Goal: Task Accomplishment & Management: Use online tool/utility

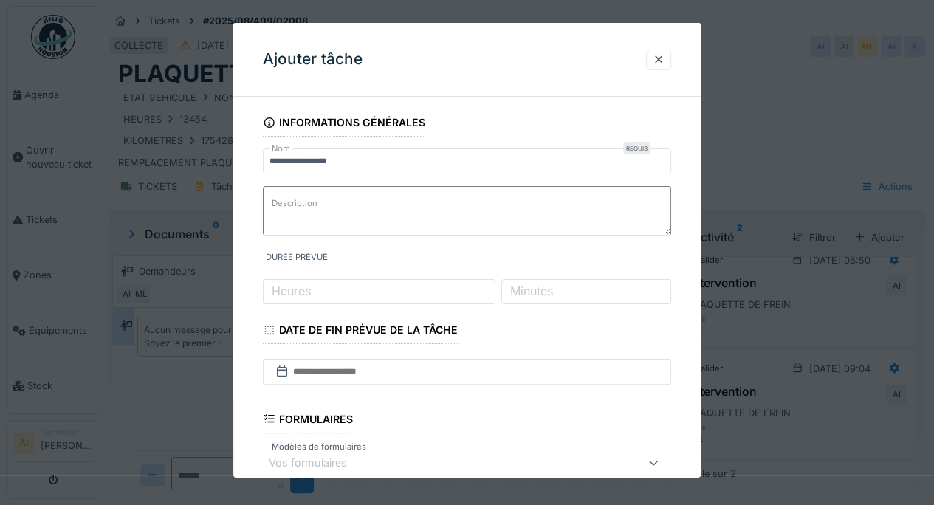
click at [664, 52] on div at bounding box center [658, 59] width 12 height 14
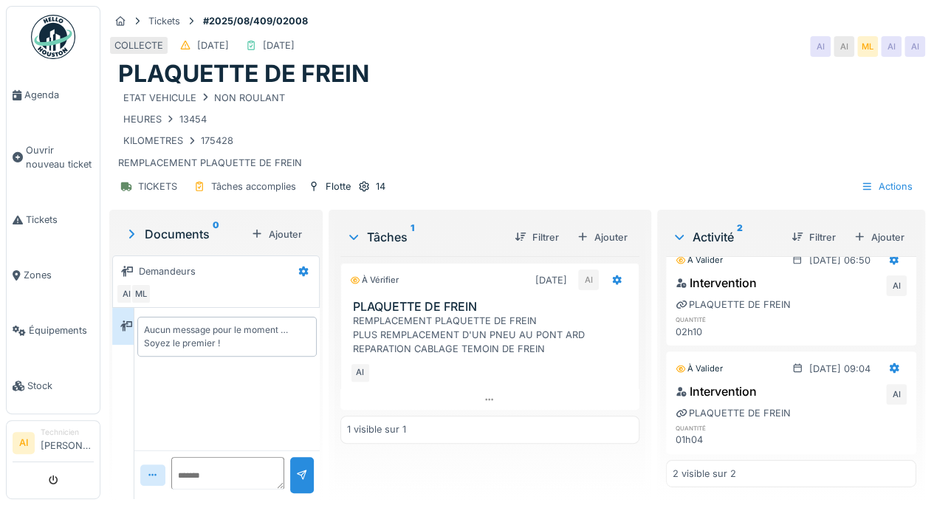
click at [862, 238] on div "Ajouter" at bounding box center [878, 237] width 63 height 20
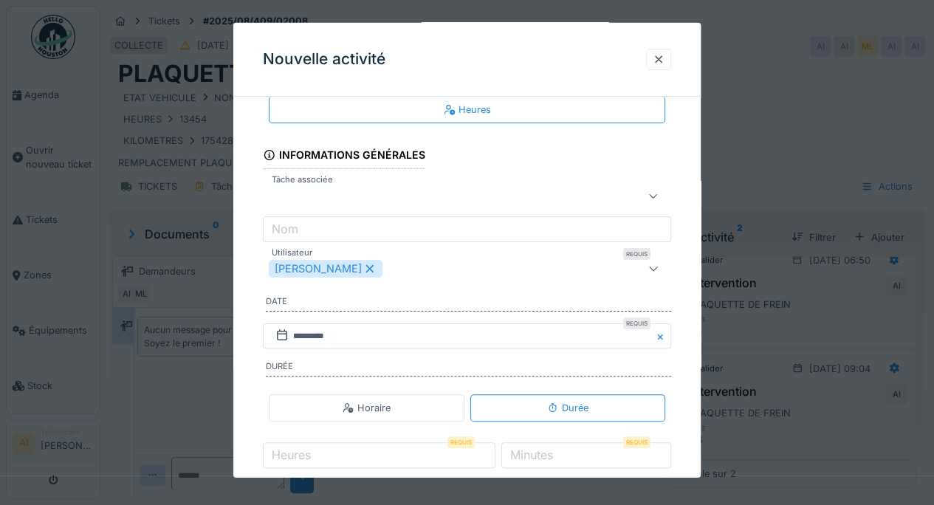
click at [439, 263] on div "[PERSON_NAME]" at bounding box center [441, 269] width 345 height 18
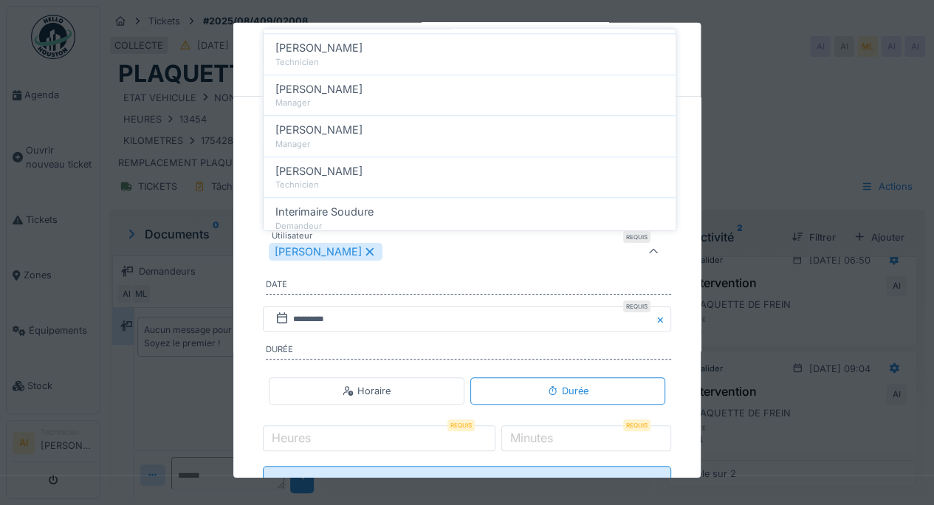
scroll to position [748, 0]
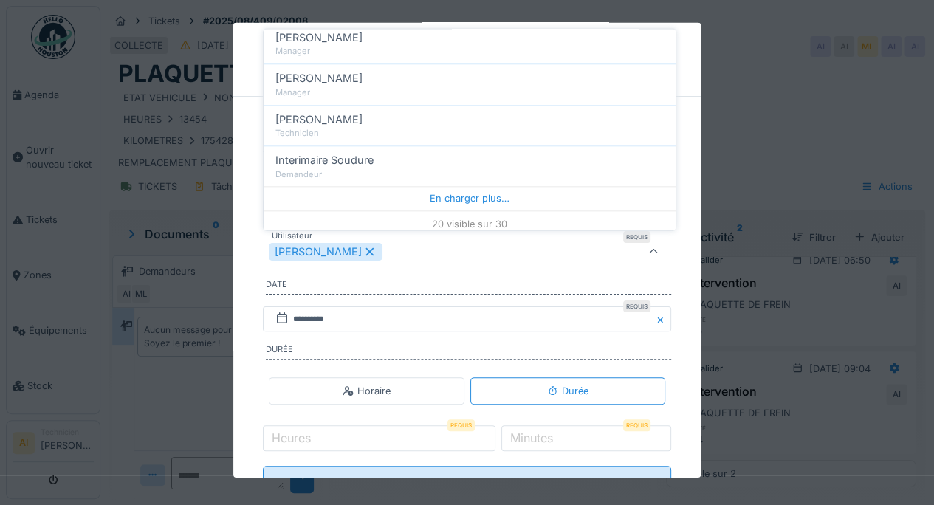
click at [521, 187] on div "En charger plus…" at bounding box center [469, 199] width 412 height 24
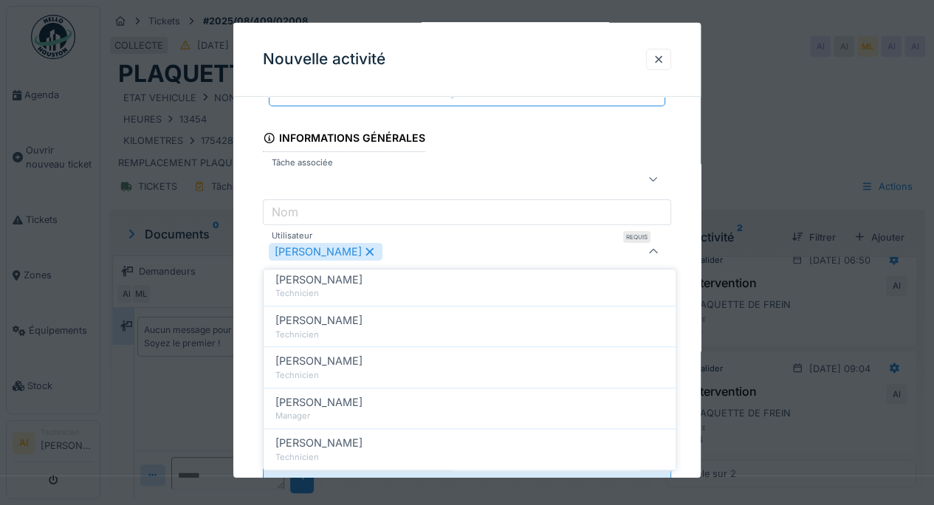
scroll to position [1027, 0]
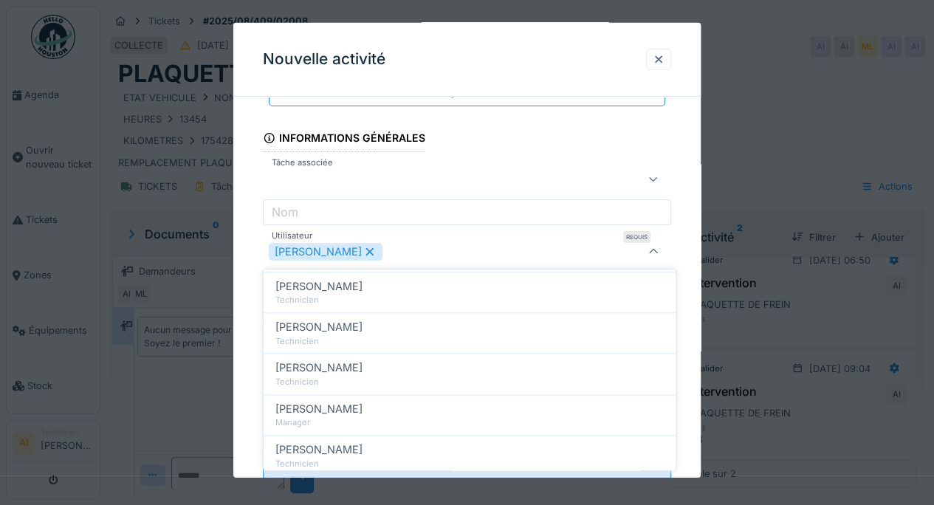
click at [359, 325] on div "[PERSON_NAME]" at bounding box center [469, 327] width 388 height 16
click at [363, 246] on icon at bounding box center [369, 251] width 13 height 10
type input "*****"
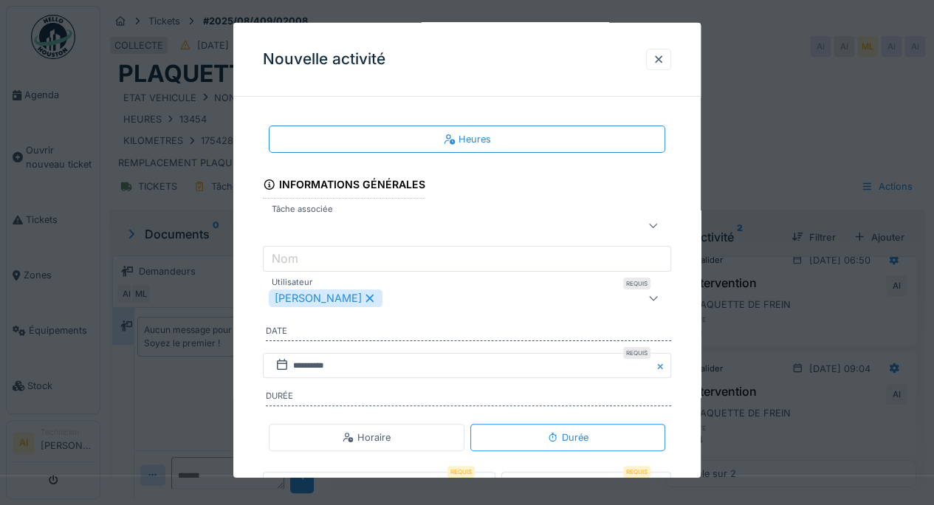
scroll to position [0, 0]
click at [659, 223] on icon at bounding box center [653, 226] width 12 height 10
click at [525, 218] on div at bounding box center [441, 226] width 345 height 18
click at [505, 221] on div at bounding box center [441, 226] width 345 height 18
click at [657, 225] on icon at bounding box center [653, 225] width 8 height 4
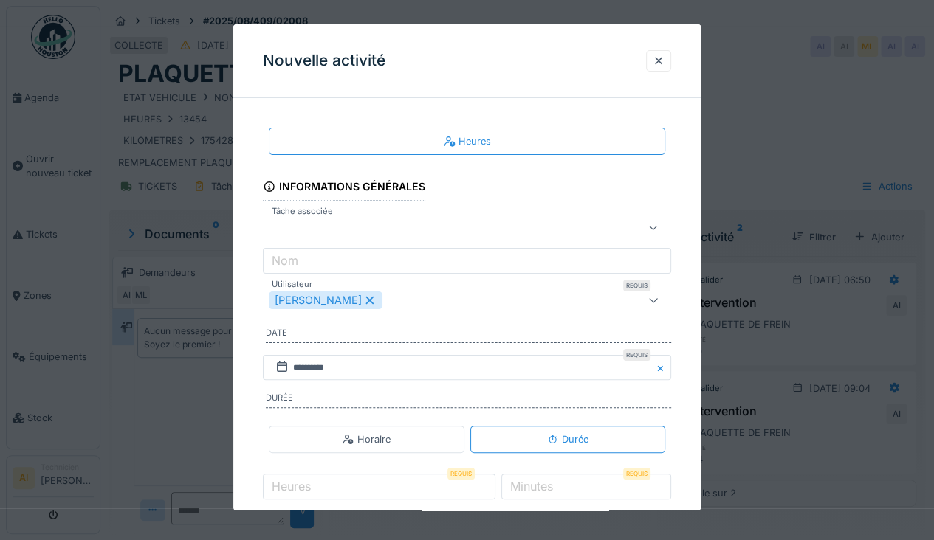
click at [667, 214] on div at bounding box center [652, 228] width 35 height 30
click at [659, 226] on icon at bounding box center [653, 228] width 12 height 10
click at [664, 55] on div at bounding box center [658, 61] width 12 height 14
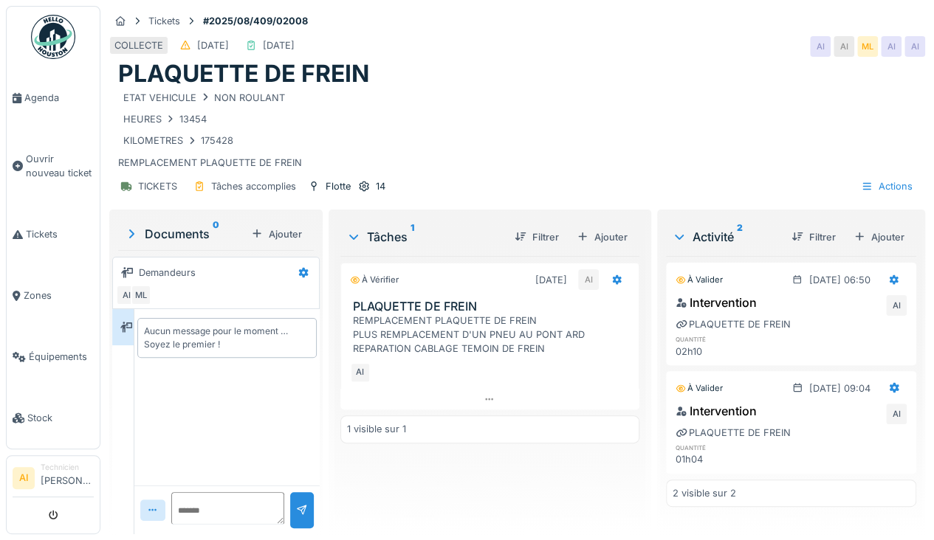
click at [486, 399] on icon at bounding box center [489, 400] width 12 height 10
click at [601, 227] on div "Ajouter" at bounding box center [601, 237] width 63 height 20
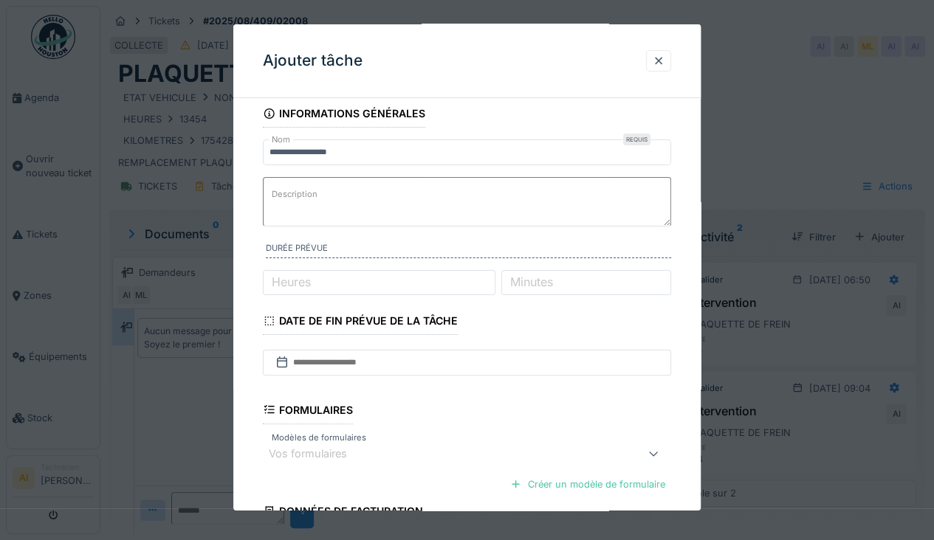
scroll to position [0, 0]
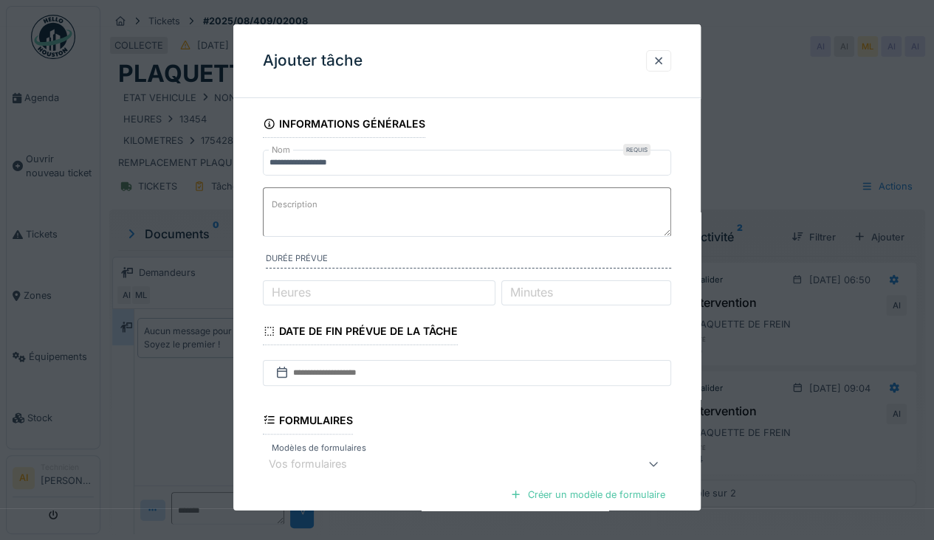
click at [754, 109] on div at bounding box center [467, 270] width 934 height 540
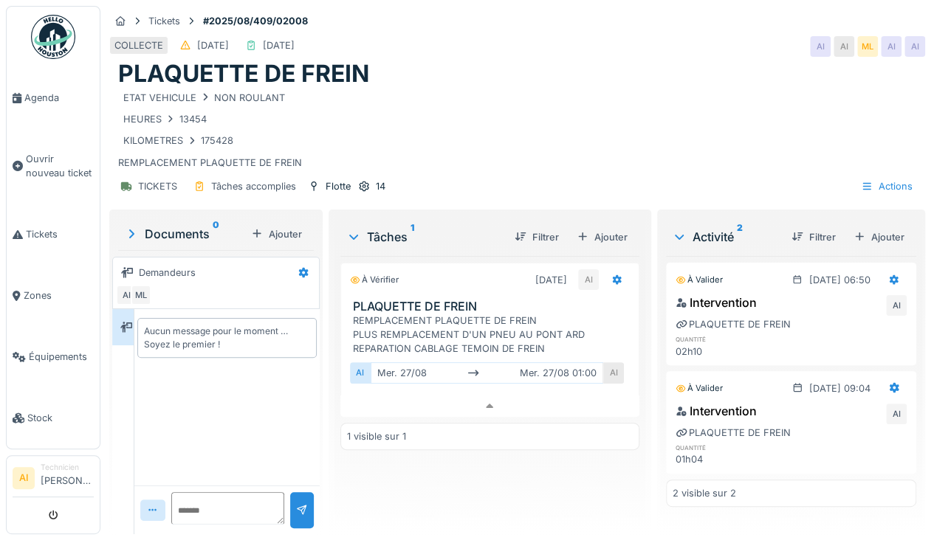
click at [613, 275] on icon at bounding box center [618, 280] width 10 height 10
click at [652, 356] on div "Rouvrir" at bounding box center [663, 367] width 125 height 22
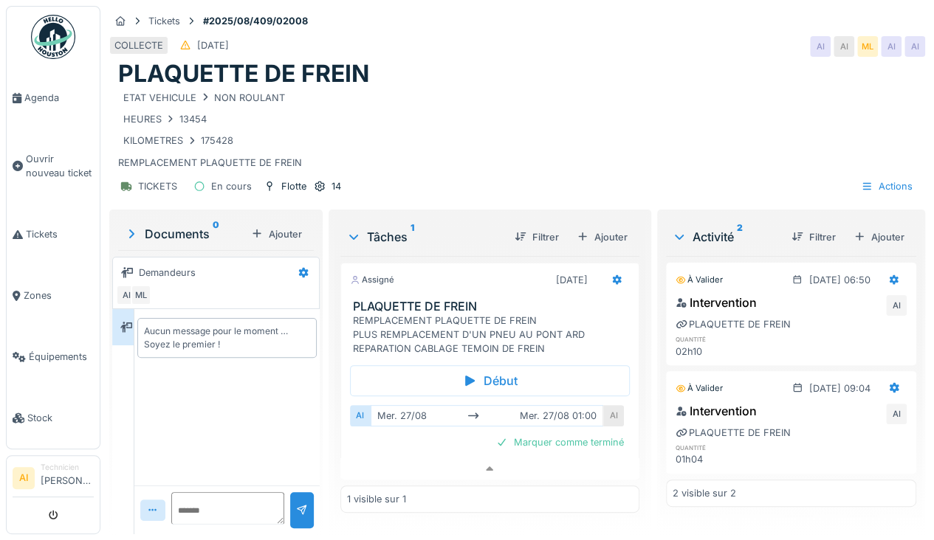
click at [601, 227] on div "Ajouter" at bounding box center [601, 237] width 63 height 20
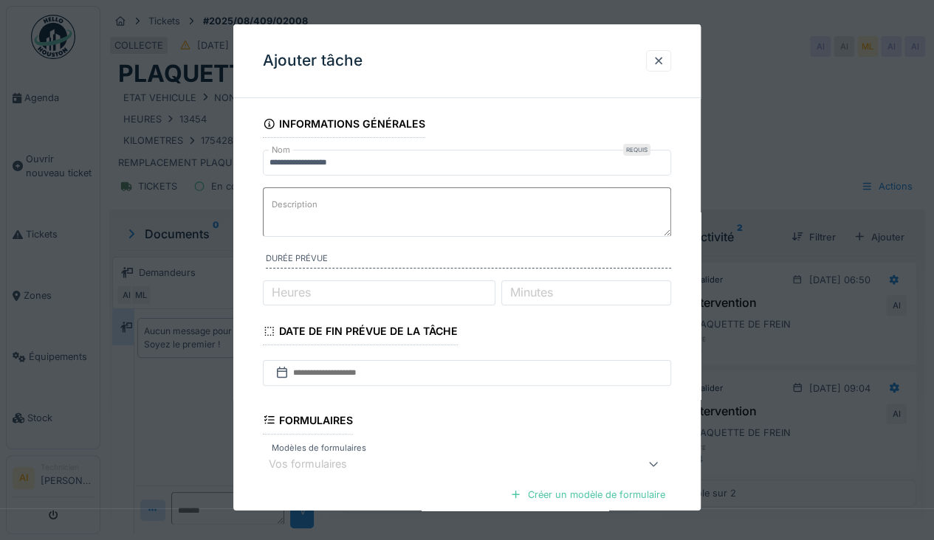
click at [658, 62] on div at bounding box center [658, 61] width 12 height 14
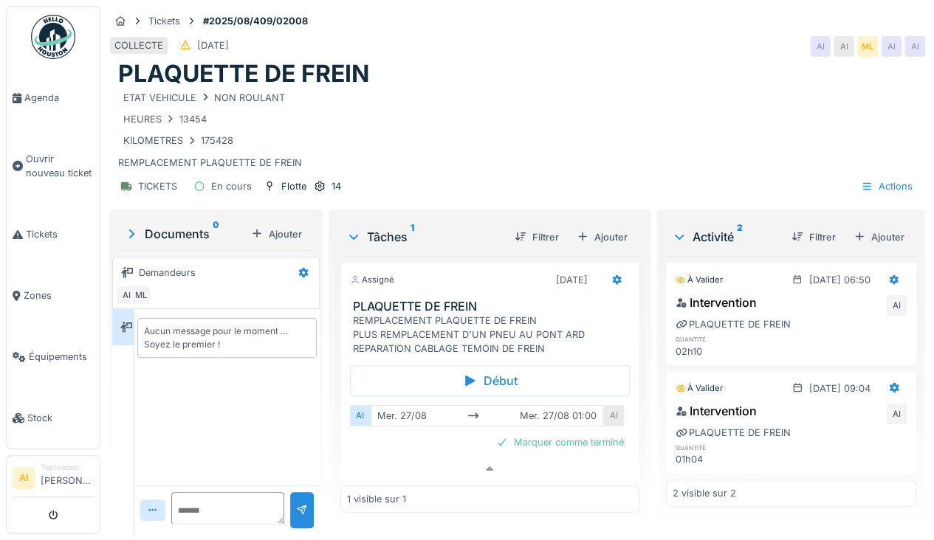
click at [611, 275] on icon at bounding box center [617, 280] width 12 height 10
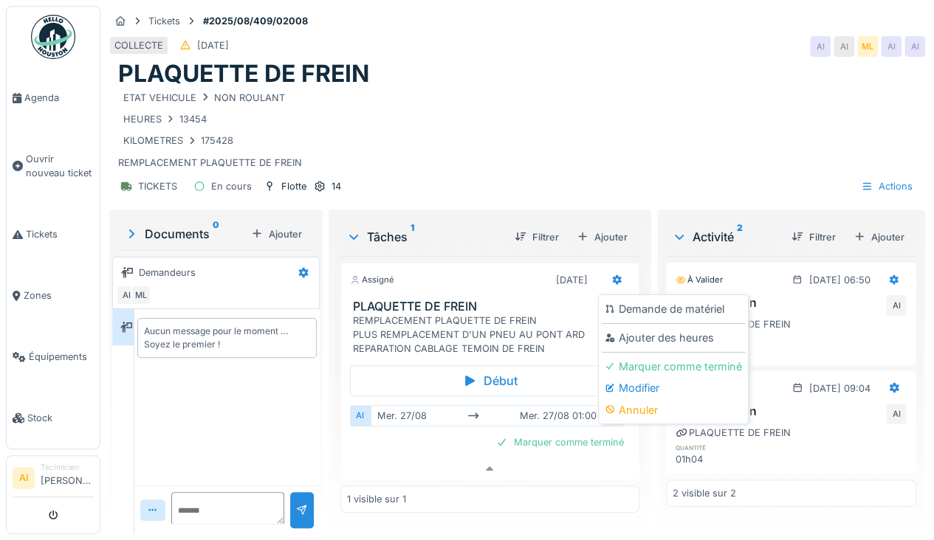
click at [641, 377] on div "Modifier" at bounding box center [672, 388] width 143 height 22
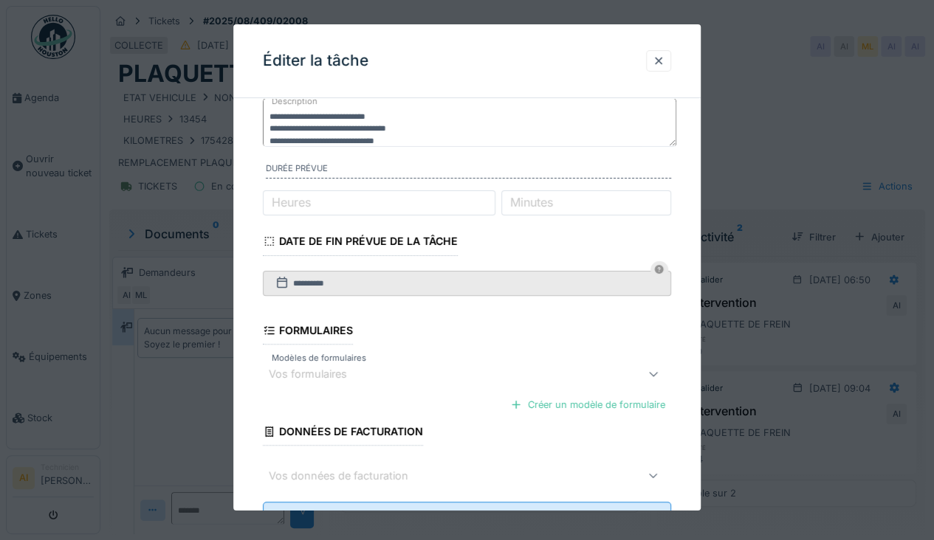
scroll to position [71, 0]
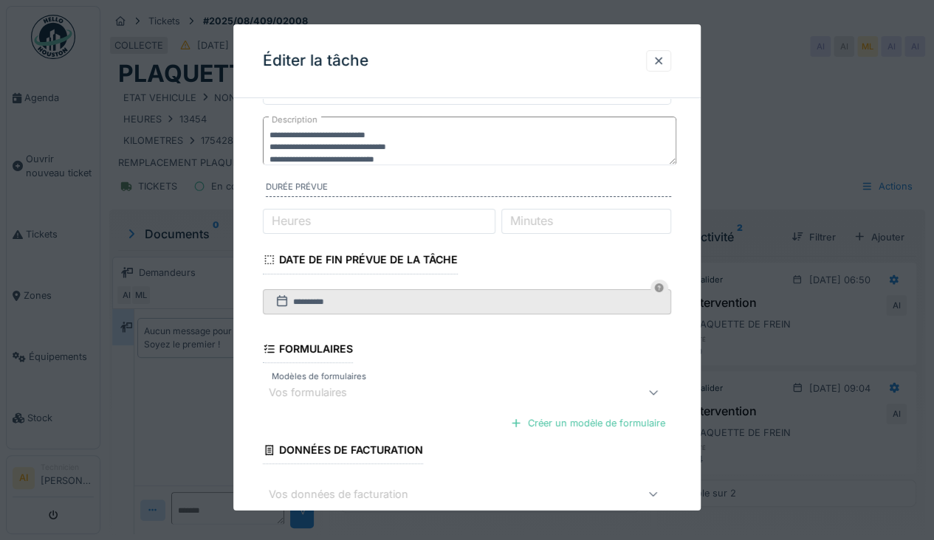
click at [768, 182] on div at bounding box center [467, 270] width 934 height 540
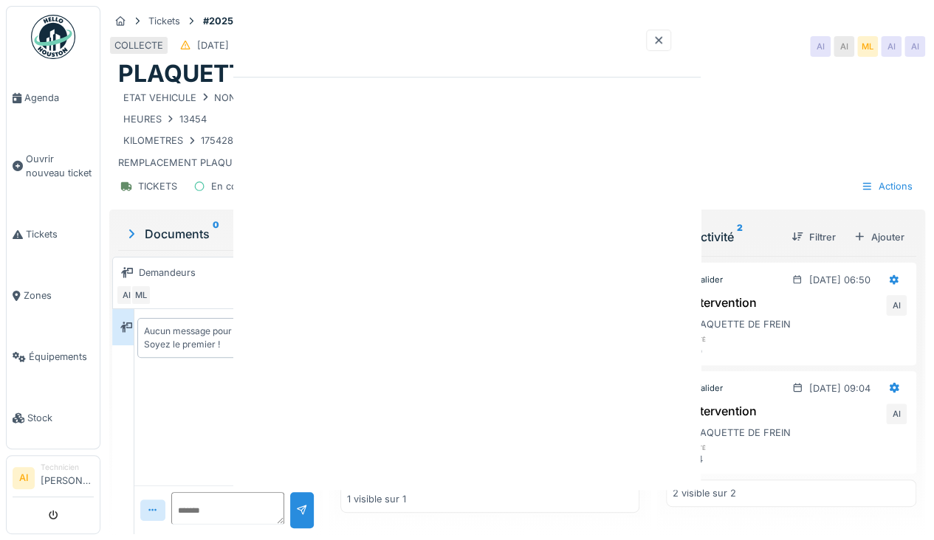
scroll to position [0, 0]
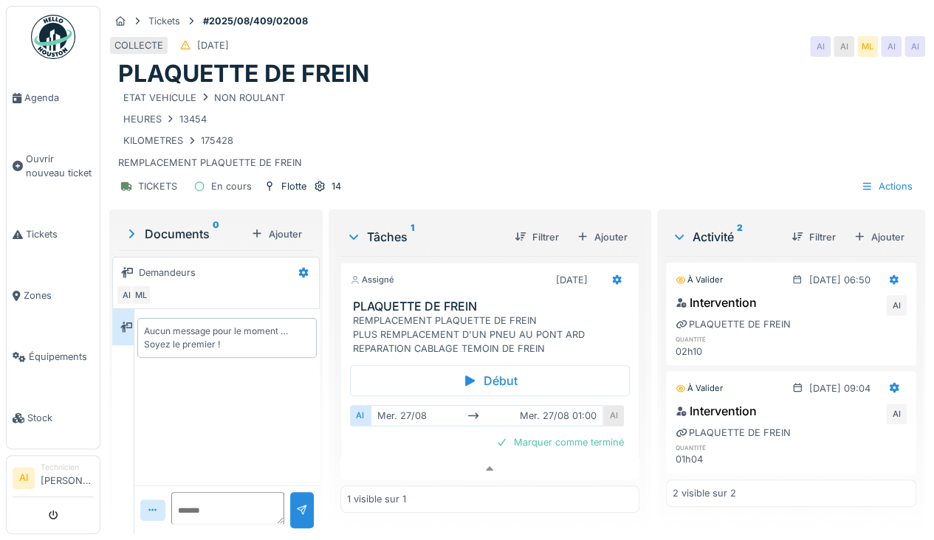
click at [353, 405] on div "AI" at bounding box center [360, 415] width 21 height 21
click at [359, 405] on div "AI" at bounding box center [360, 415] width 21 height 21
click at [603, 405] on div "AI" at bounding box center [613, 415] width 21 height 21
click at [559, 446] on div "Marquer comme terminé" at bounding box center [559, 442] width 139 height 20
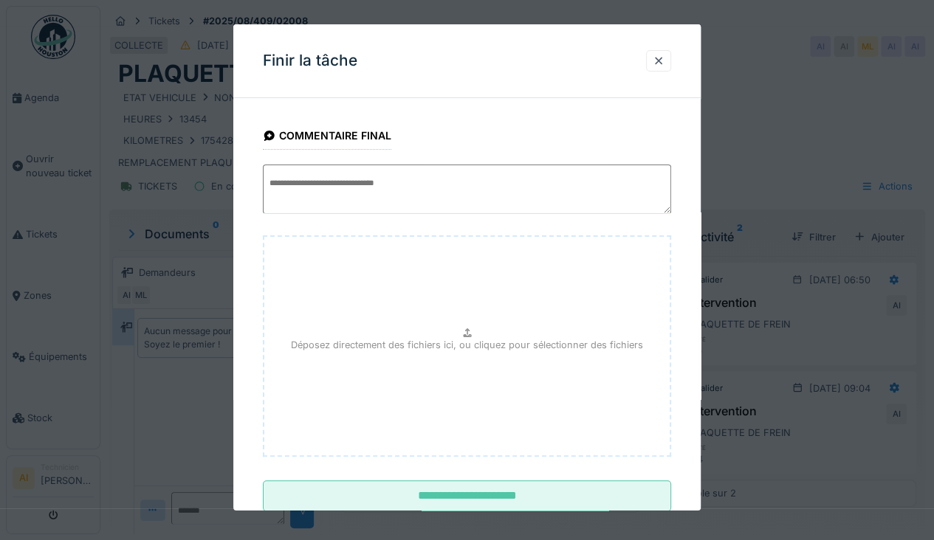
click at [362, 351] on p "Déposez directement des fichiers ici, ou cliquez pour sélectionner des fichiers" at bounding box center [467, 345] width 352 height 14
click at [363, 365] on div "Déposez directement des fichiers ici, ou cliquez pour sélectionner des fichiers" at bounding box center [467, 345] width 408 height 221
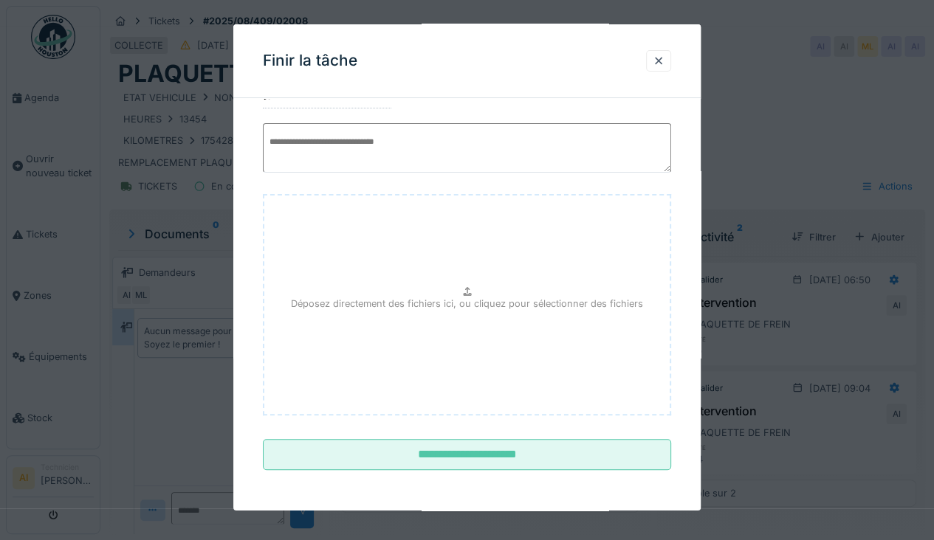
click at [640, 458] on input "**********" at bounding box center [467, 454] width 408 height 31
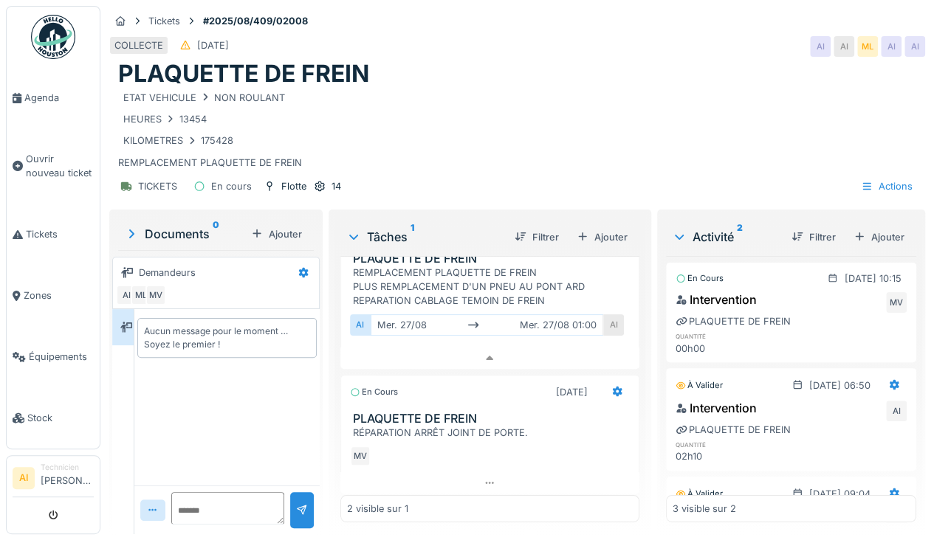
scroll to position [0, 0]
